Goal: Navigation & Orientation: Find specific page/section

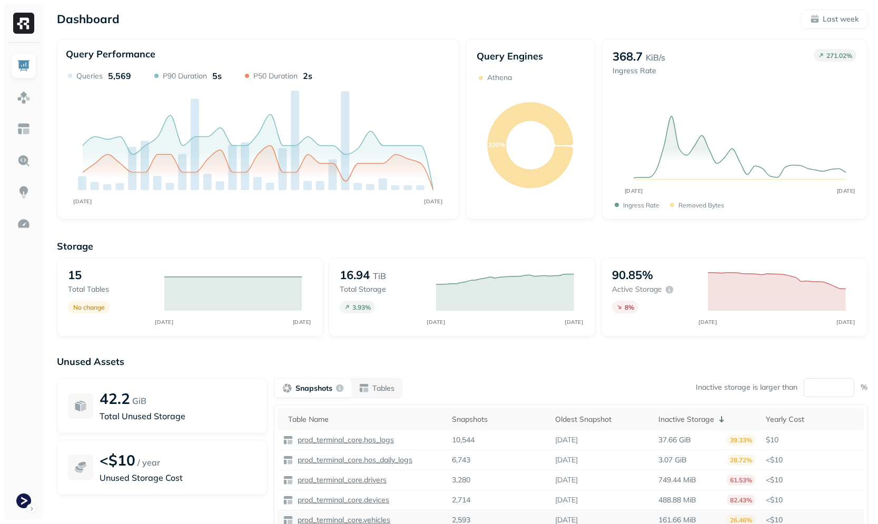
scroll to position [62, 0]
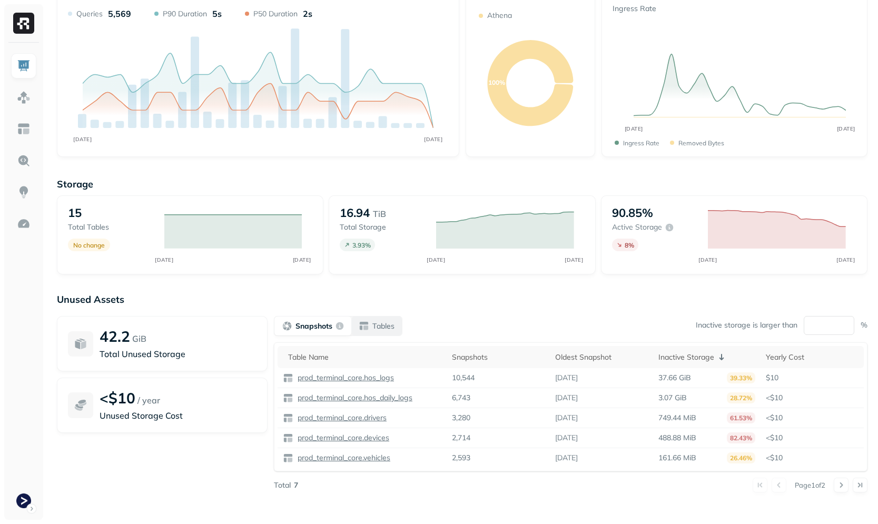
click at [371, 331] on div "Tables" at bounding box center [377, 326] width 36 height 11
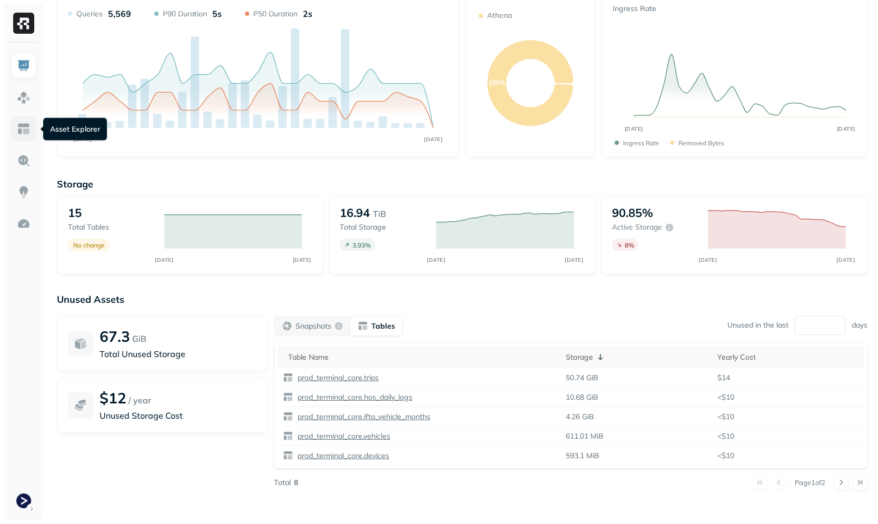
click at [23, 130] on img at bounding box center [24, 129] width 14 height 14
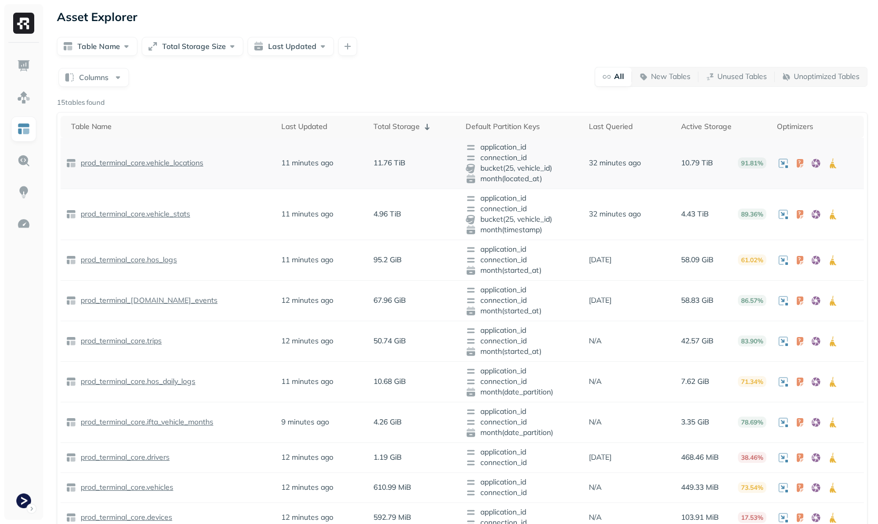
click at [180, 171] on td "prod_terminal_core.vehicle_locations" at bounding box center [168, 163] width 215 height 51
click at [183, 167] on p "prod_terminal_core.vehicle_locations" at bounding box center [140, 163] width 125 height 10
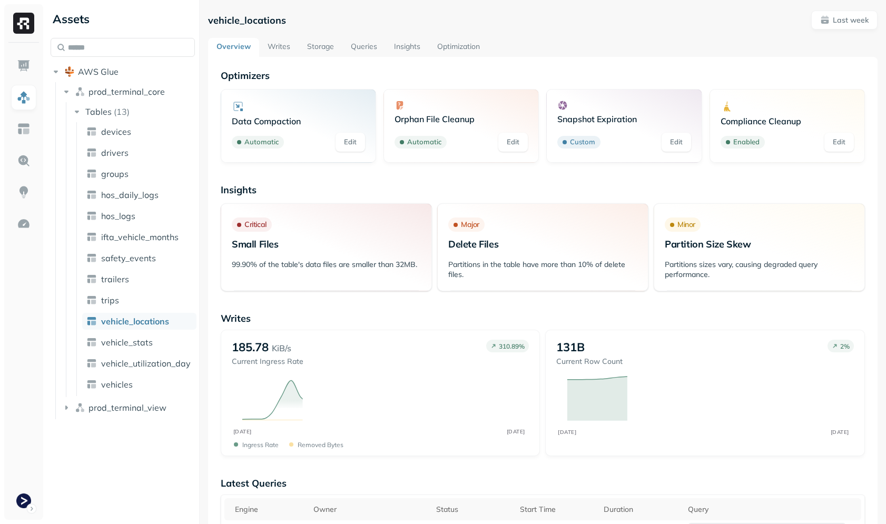
click at [312, 43] on link "Storage" at bounding box center [321, 47] width 44 height 19
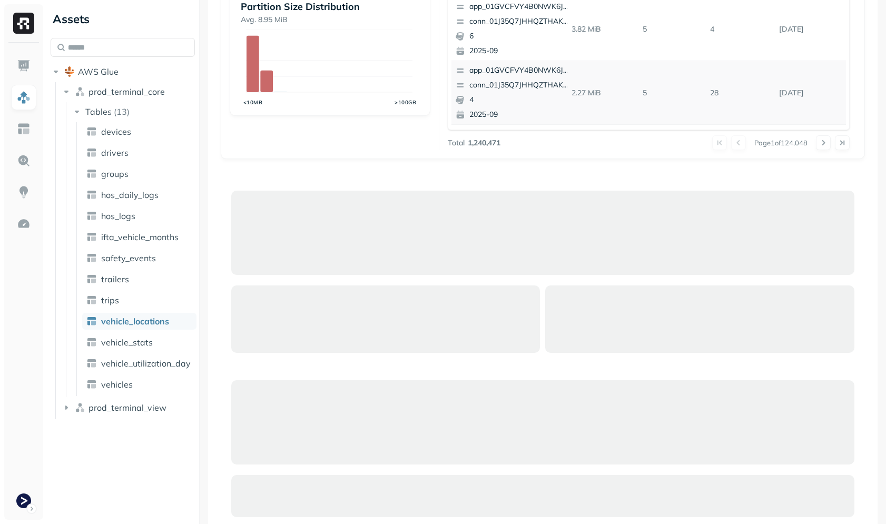
scroll to position [332, 0]
click at [126, 347] on span "vehicle_stats" at bounding box center [127, 342] width 52 height 11
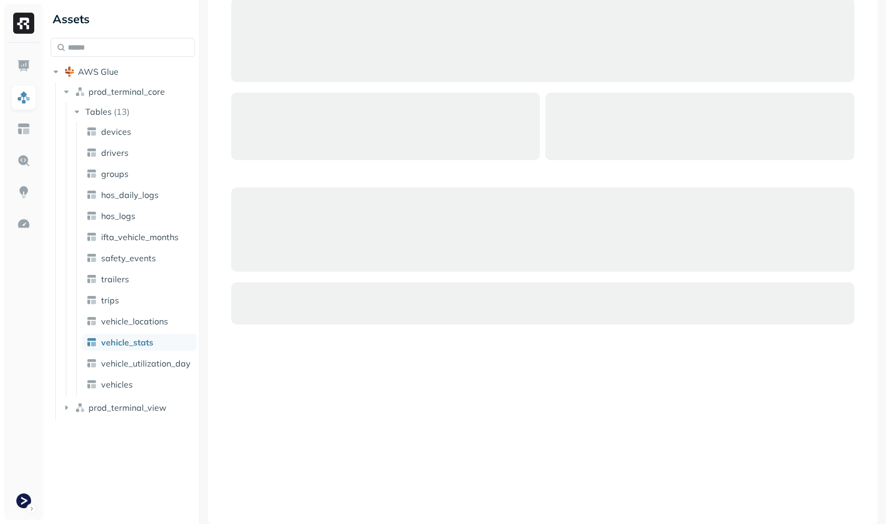
scroll to position [525, 0]
click at [26, 493] on html "Assets AWS Glue prod_terminal_core Tables ( 13 ) devices drivers groups hos_dai…" at bounding box center [443, 262] width 886 height 524
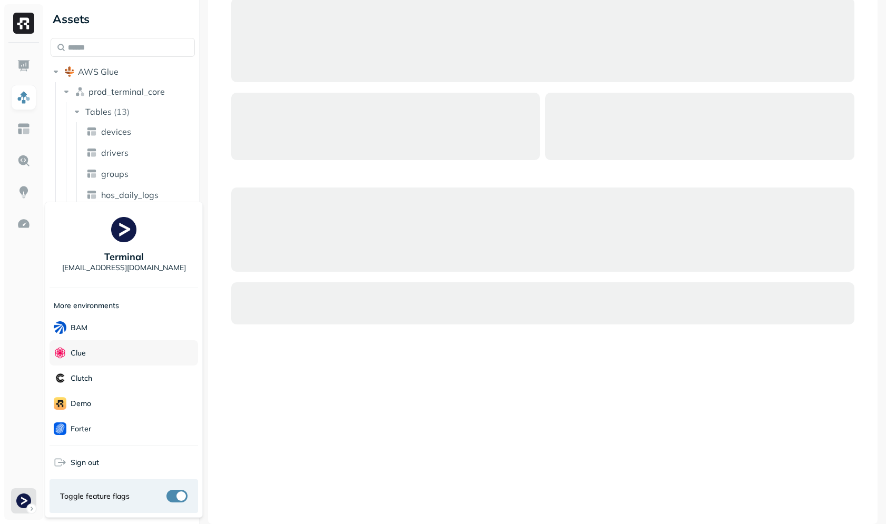
click at [111, 363] on div "Clue" at bounding box center [124, 352] width 149 height 25
